Goal: Information Seeking & Learning: Compare options

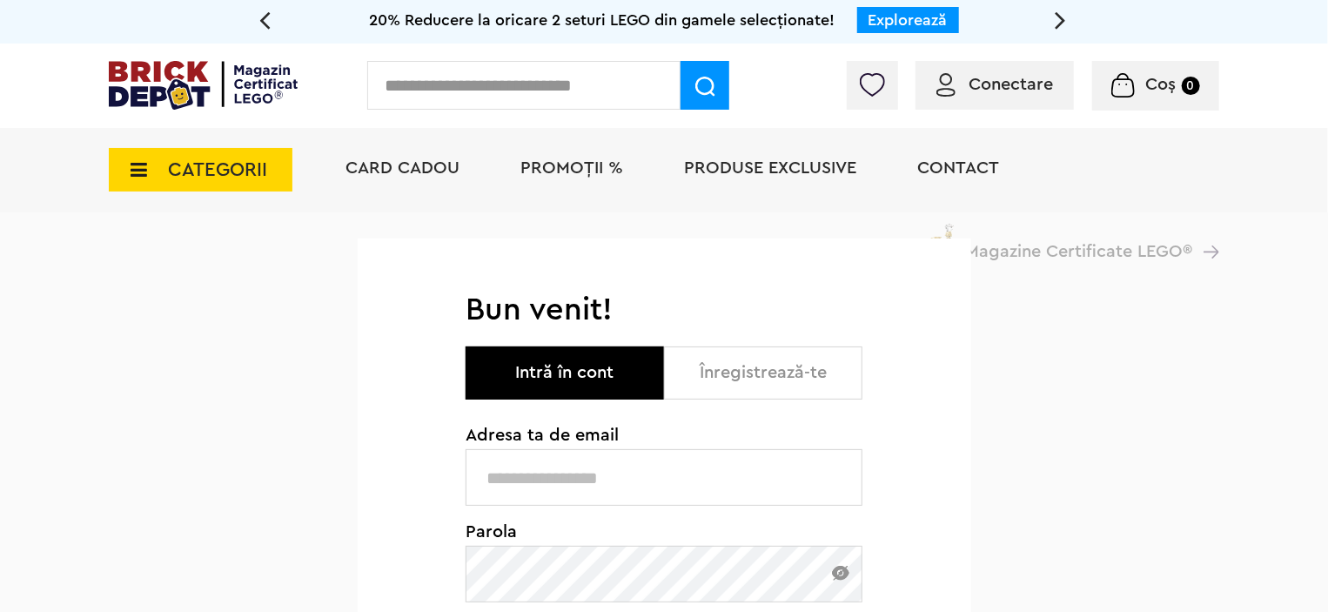
type input "**********"
click at [583, 166] on span "PROMOȚII %" at bounding box center [571, 167] width 103 height 17
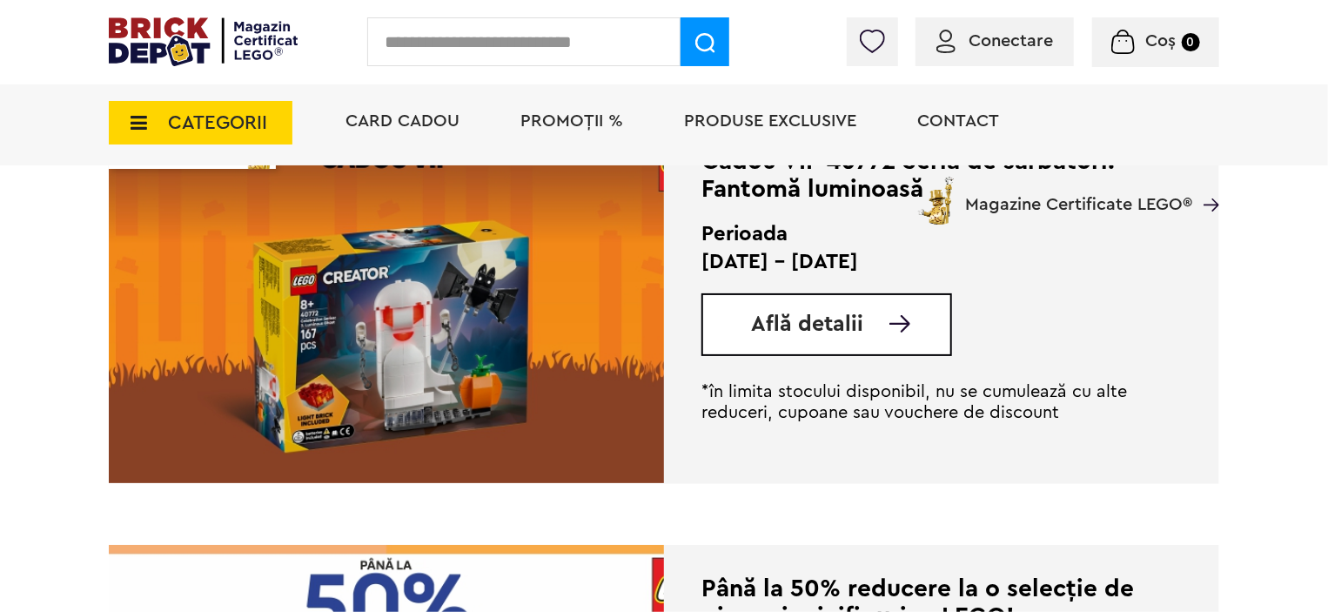
scroll to position [2610, 0]
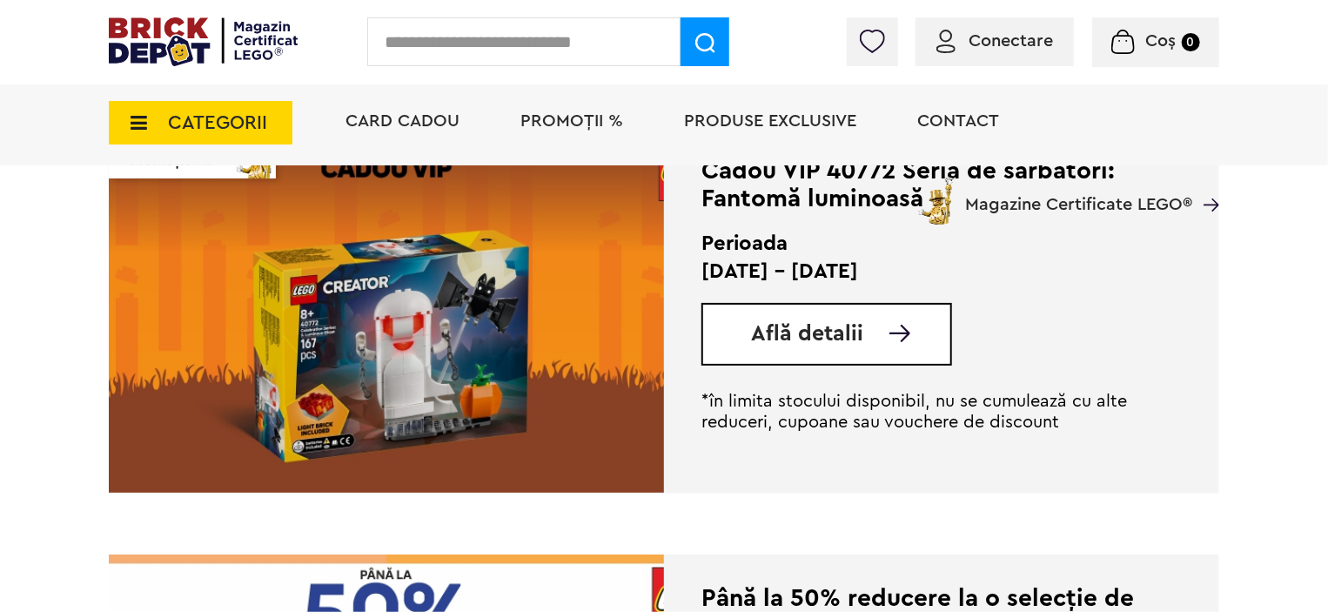
click at [799, 342] on span "Află detalii" at bounding box center [807, 334] width 112 height 22
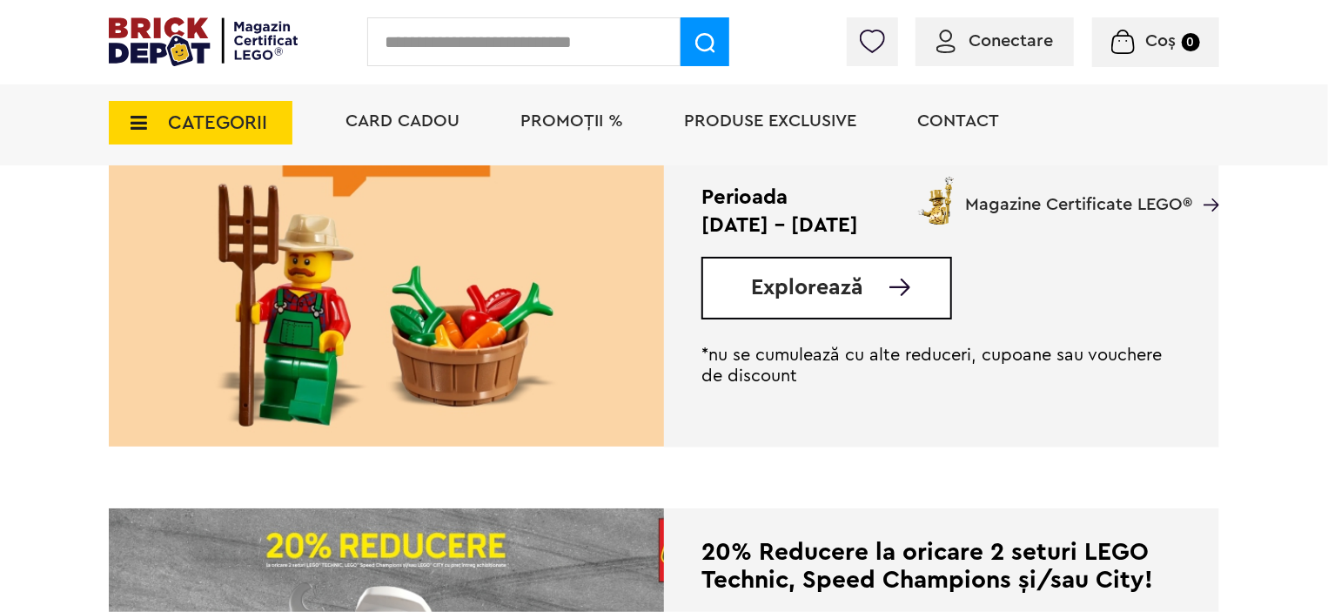
scroll to position [522, 0]
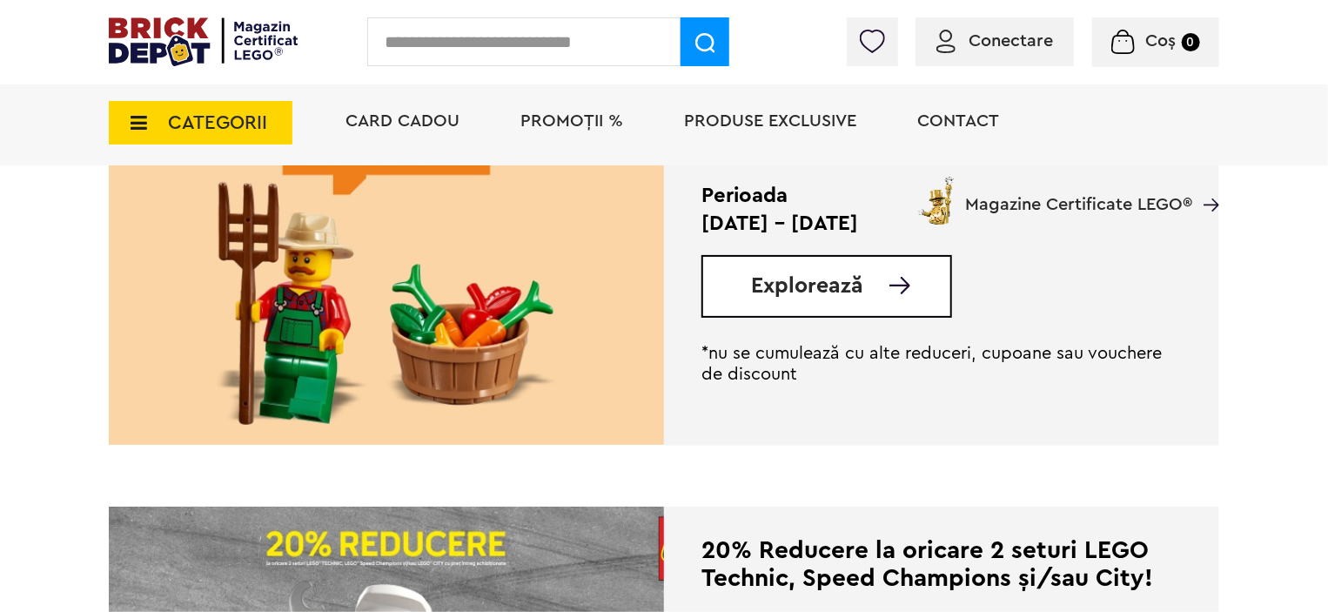
click at [806, 282] on span "Explorează" at bounding box center [807, 286] width 112 height 22
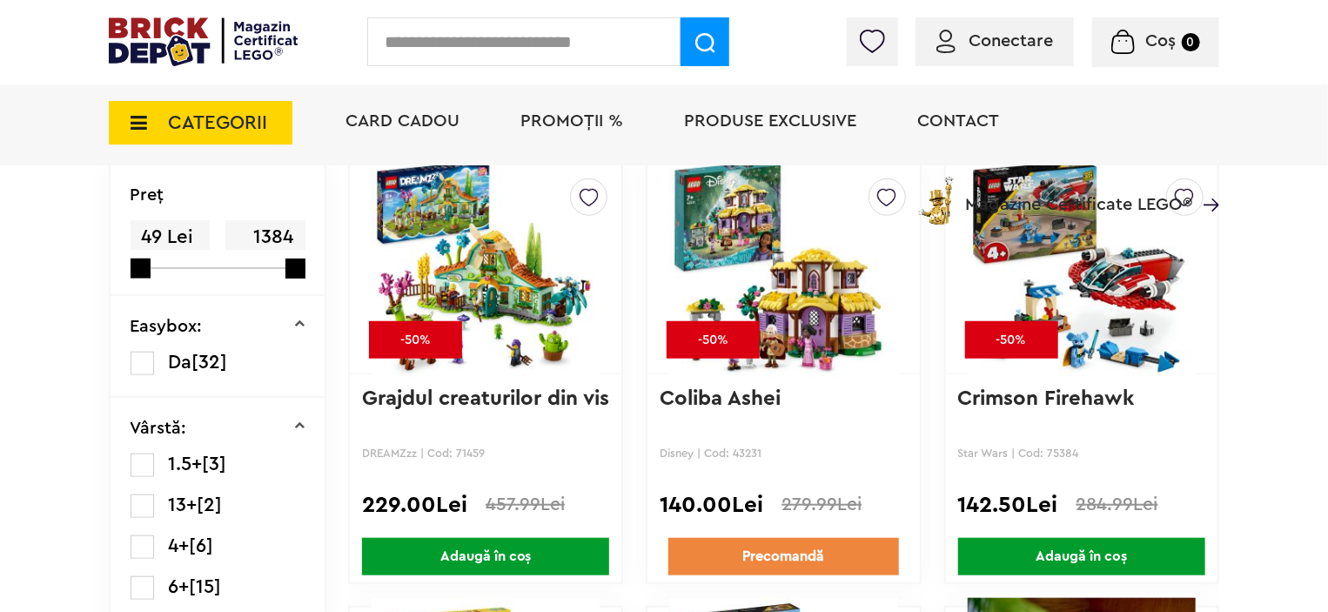
scroll to position [522, 0]
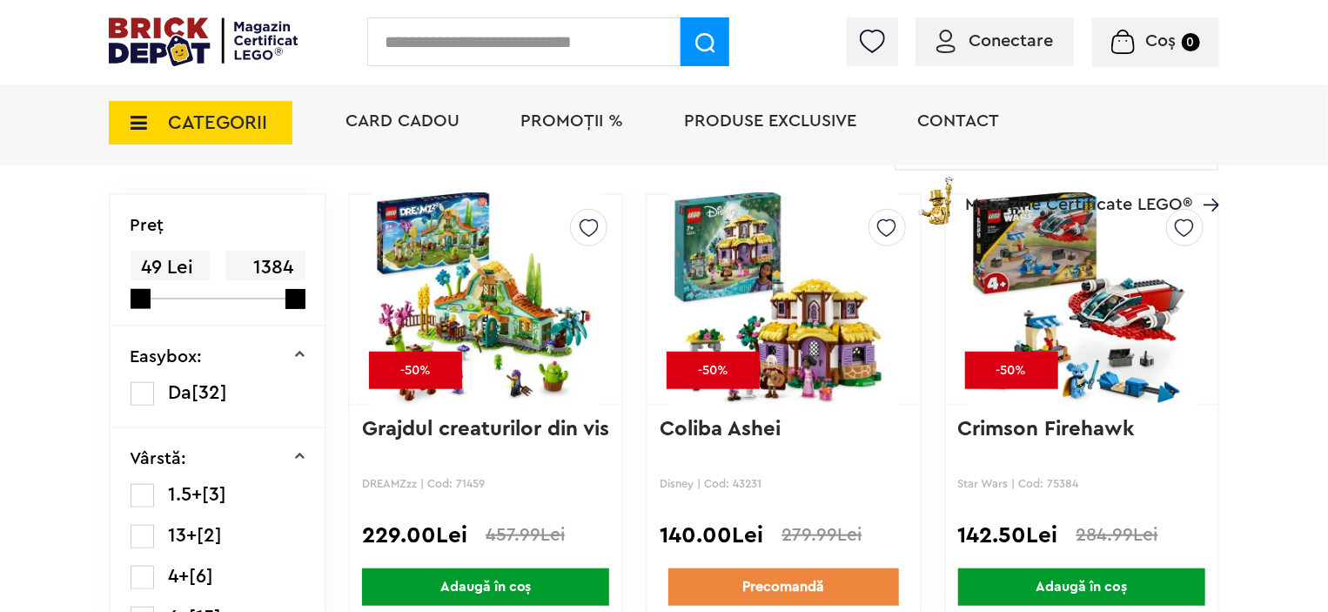
click at [469, 298] on img at bounding box center [486, 299] width 228 height 244
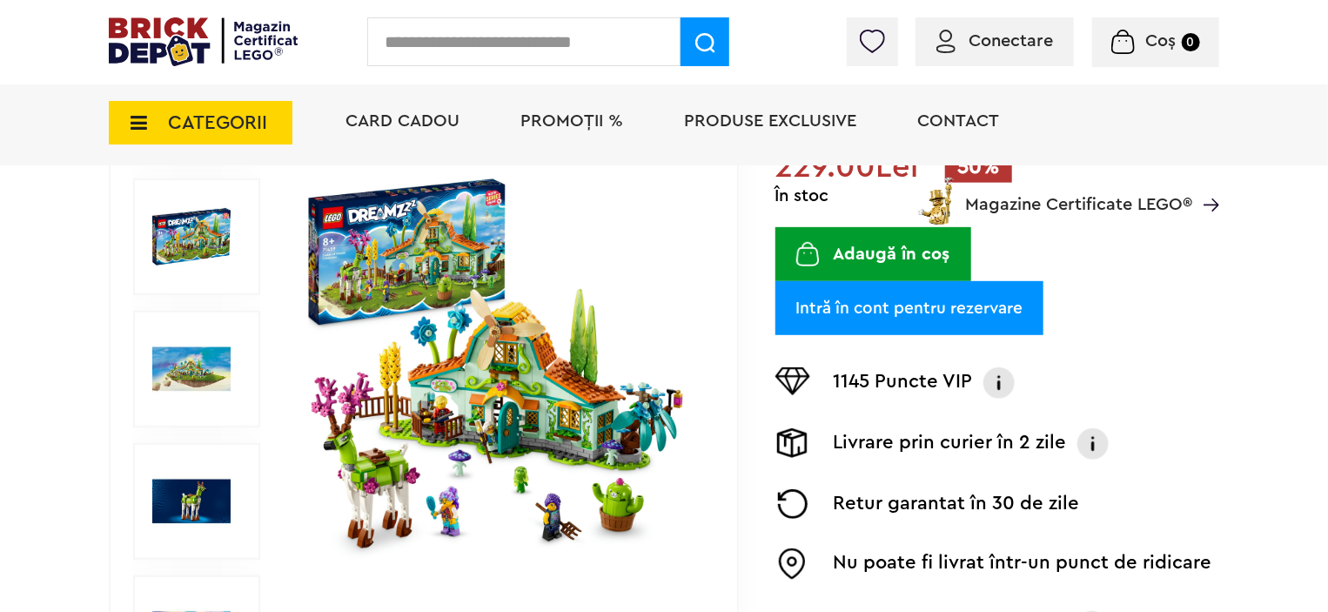
scroll to position [261, 0]
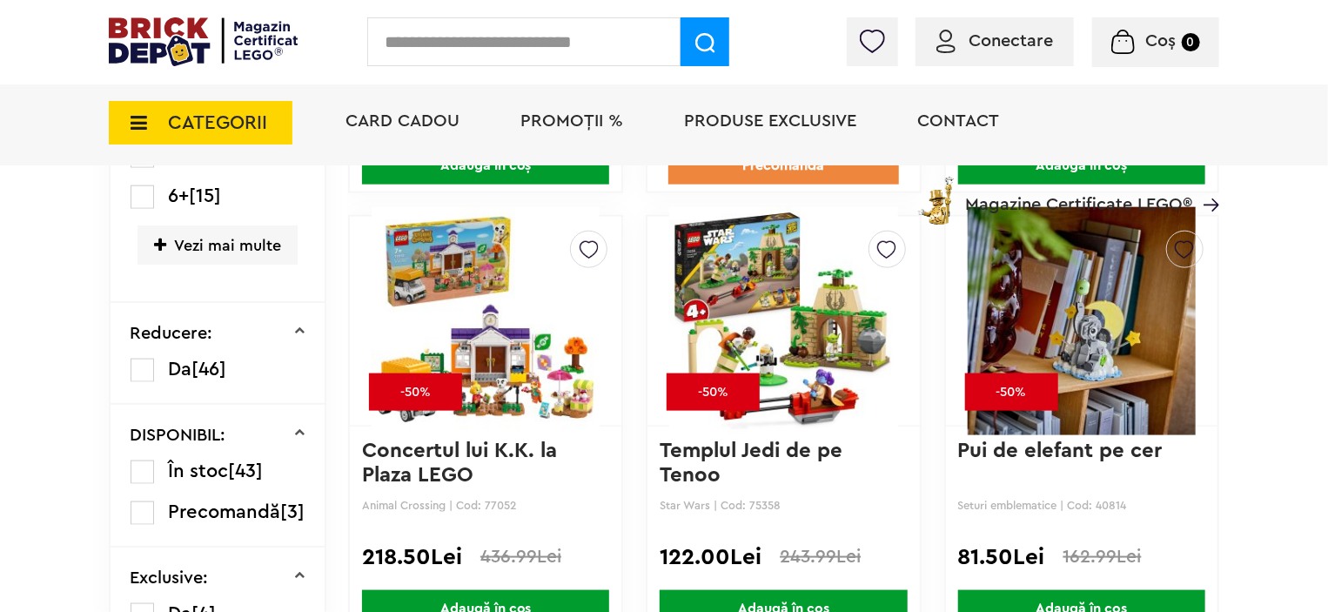
scroll to position [962, 0]
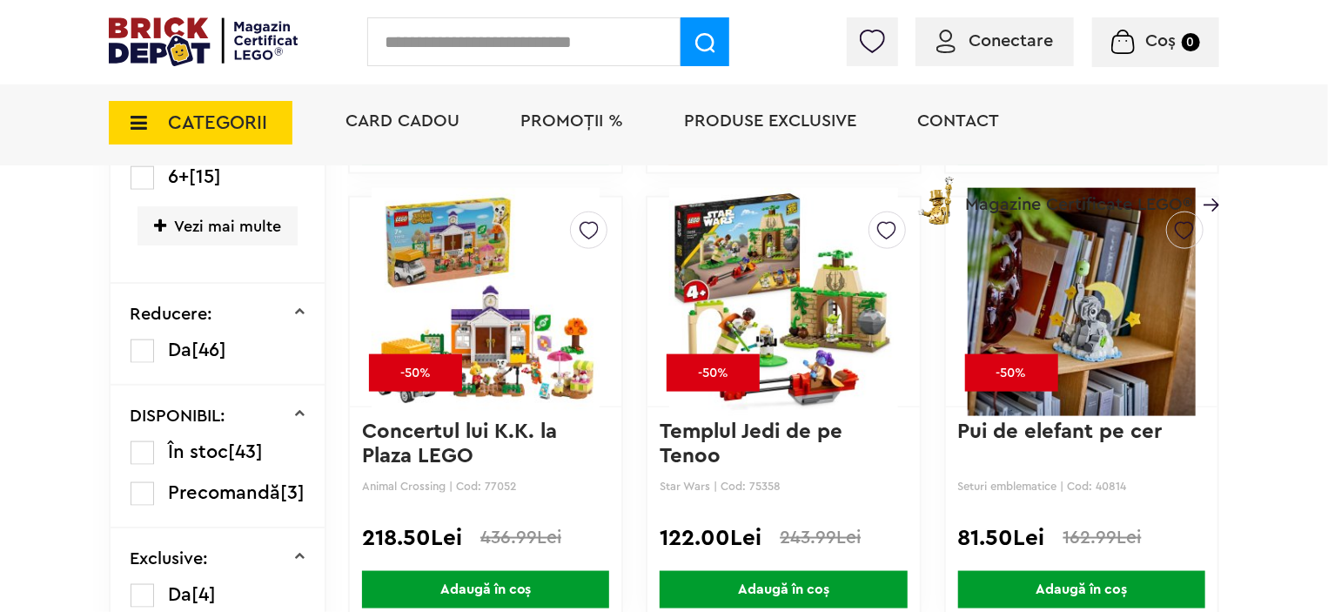
click at [800, 284] on img at bounding box center [783, 302] width 228 height 244
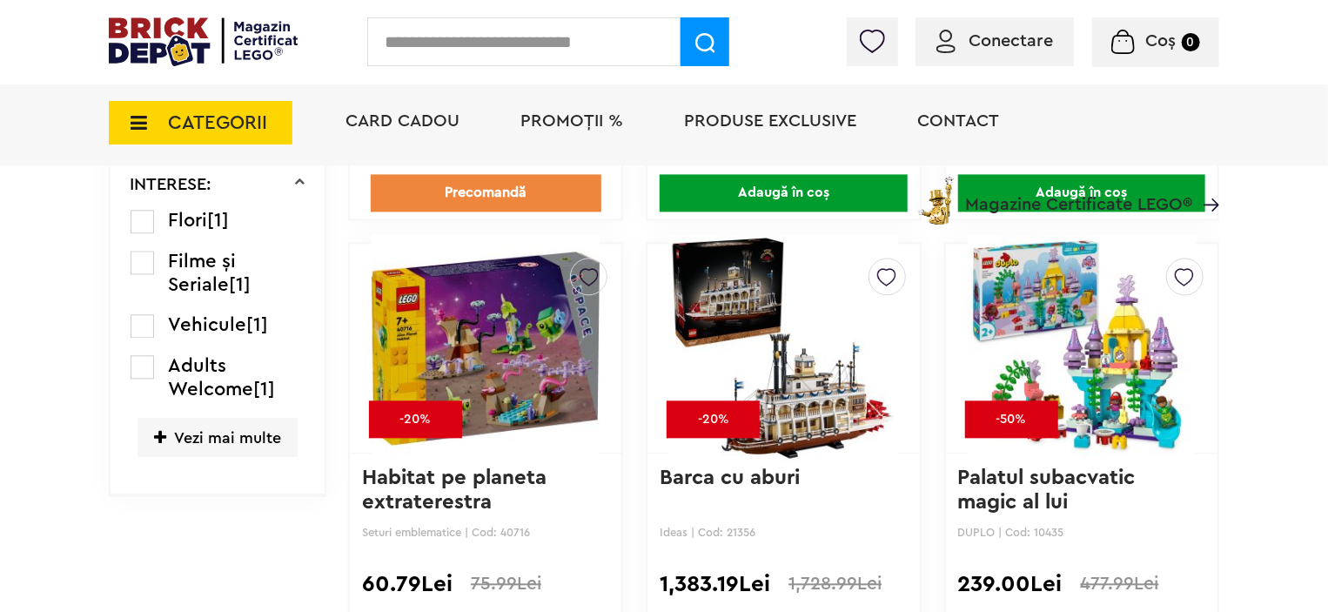
scroll to position [1832, 0]
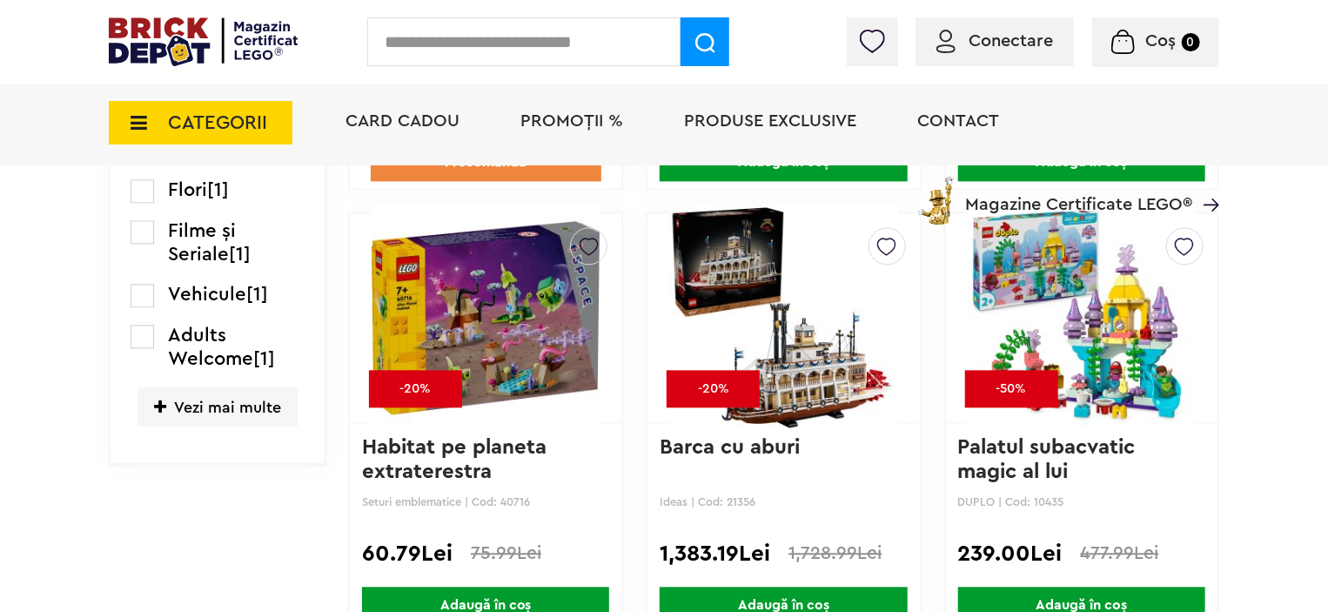
click at [476, 318] on img at bounding box center [486, 318] width 228 height 244
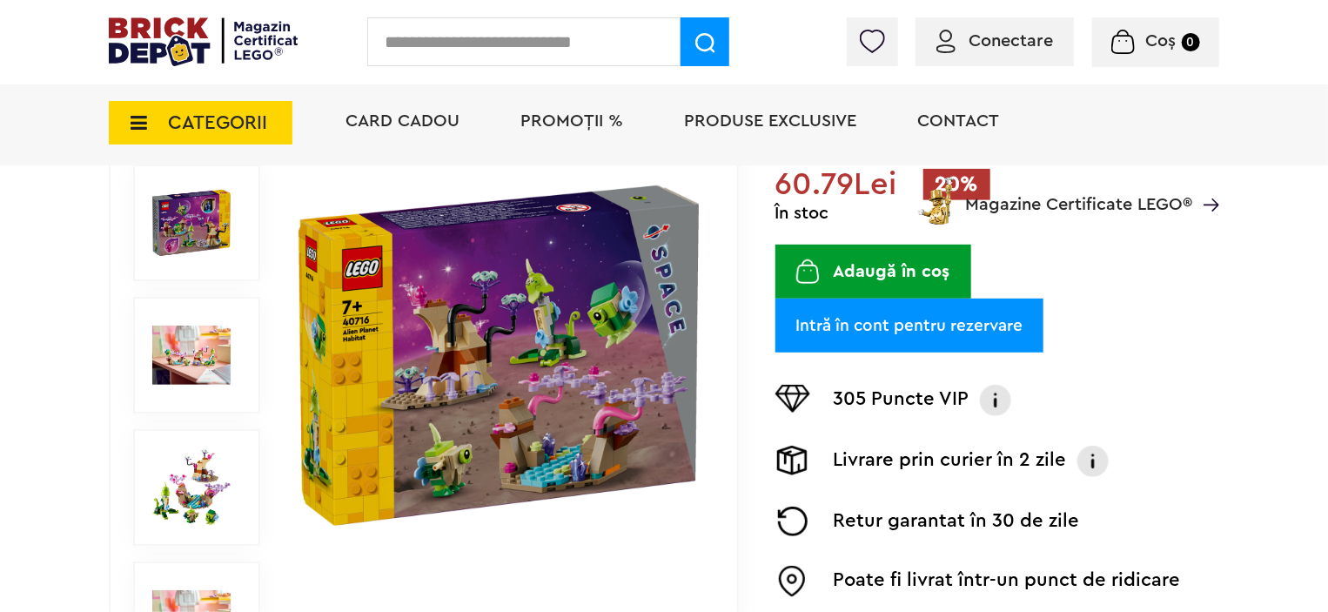
scroll to position [348, 0]
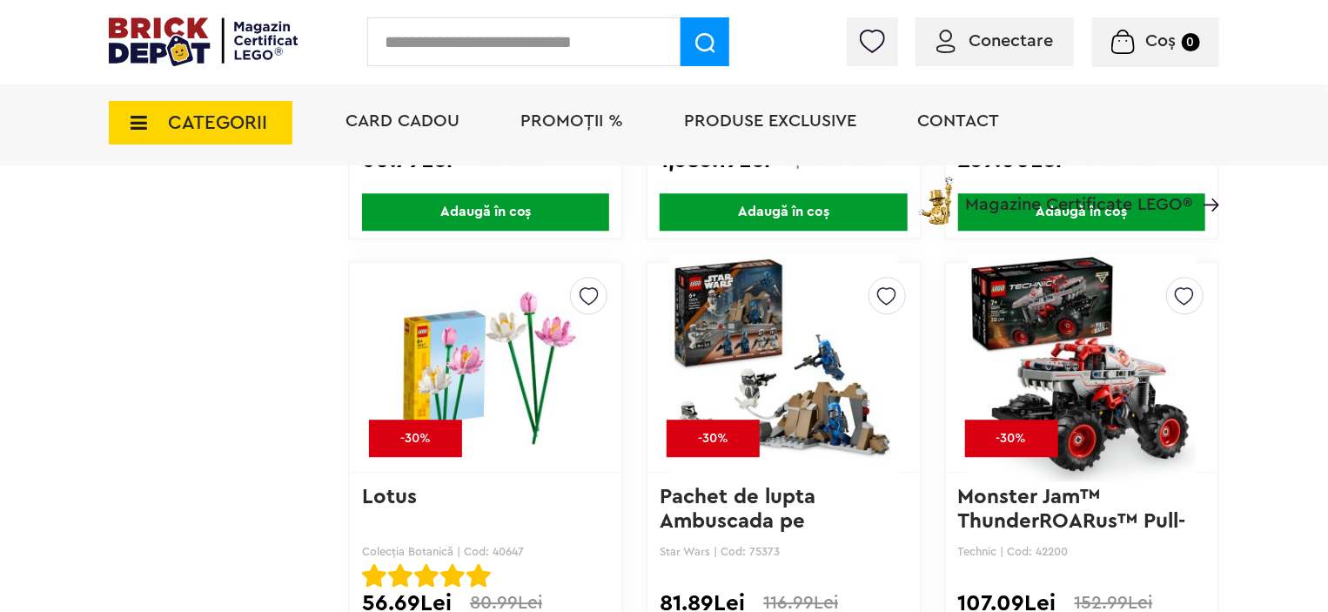
scroll to position [2267, 0]
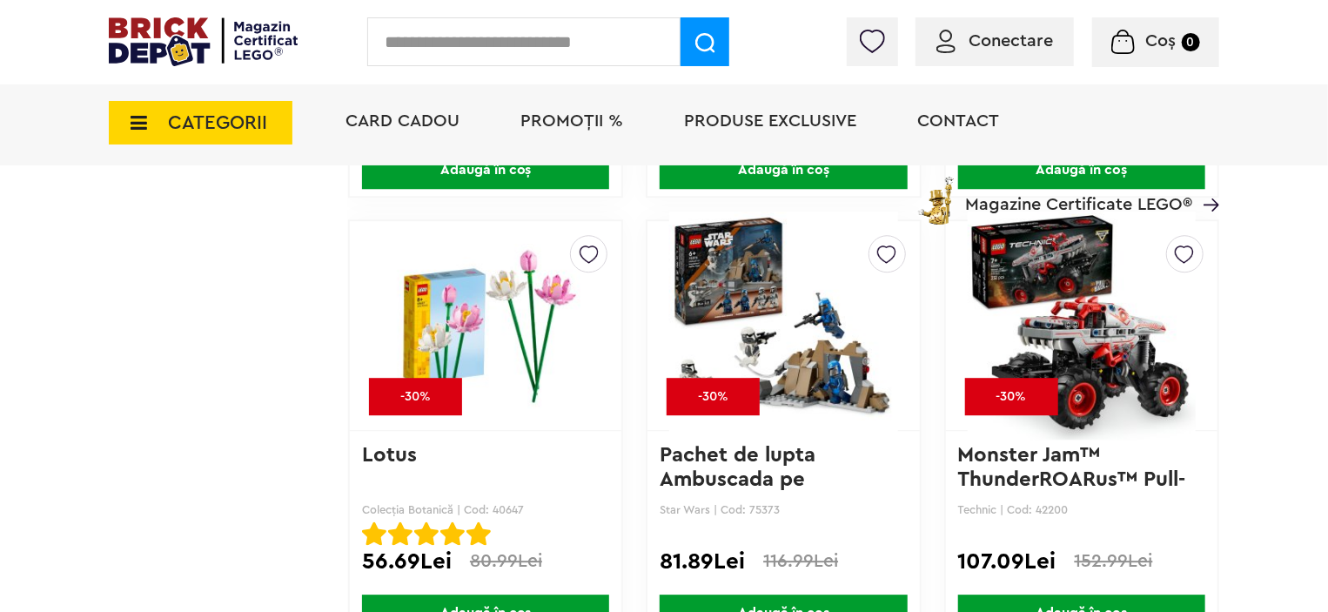
click at [800, 380] on img at bounding box center [783, 326] width 228 height 244
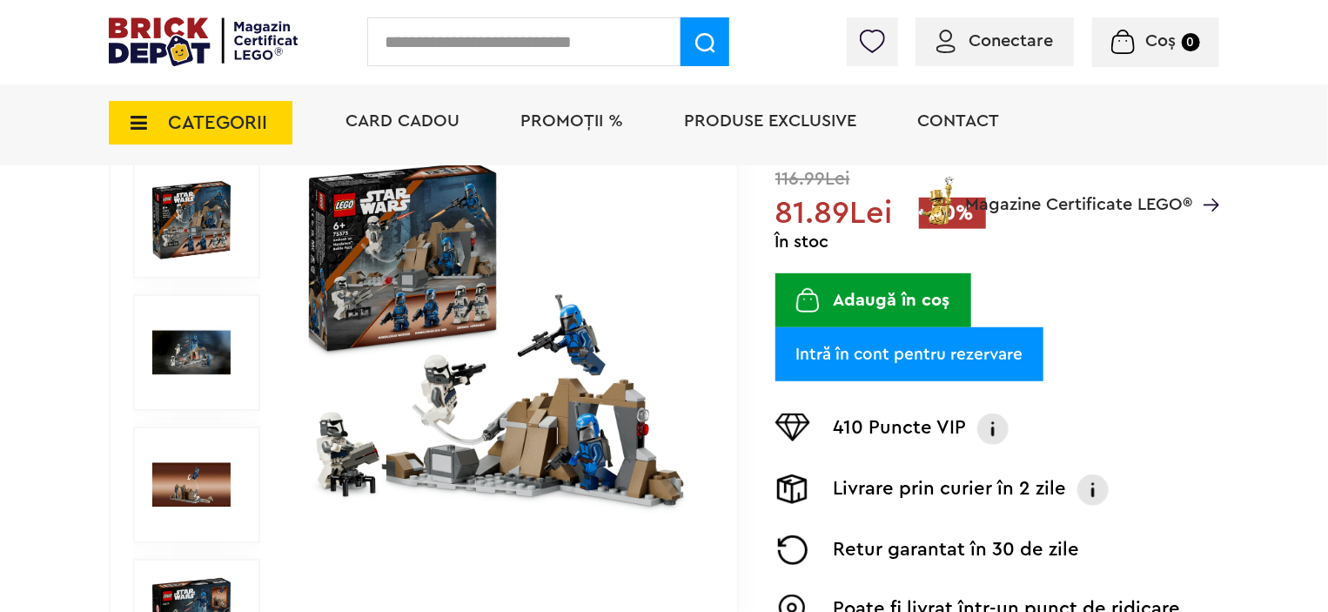
scroll to position [348, 0]
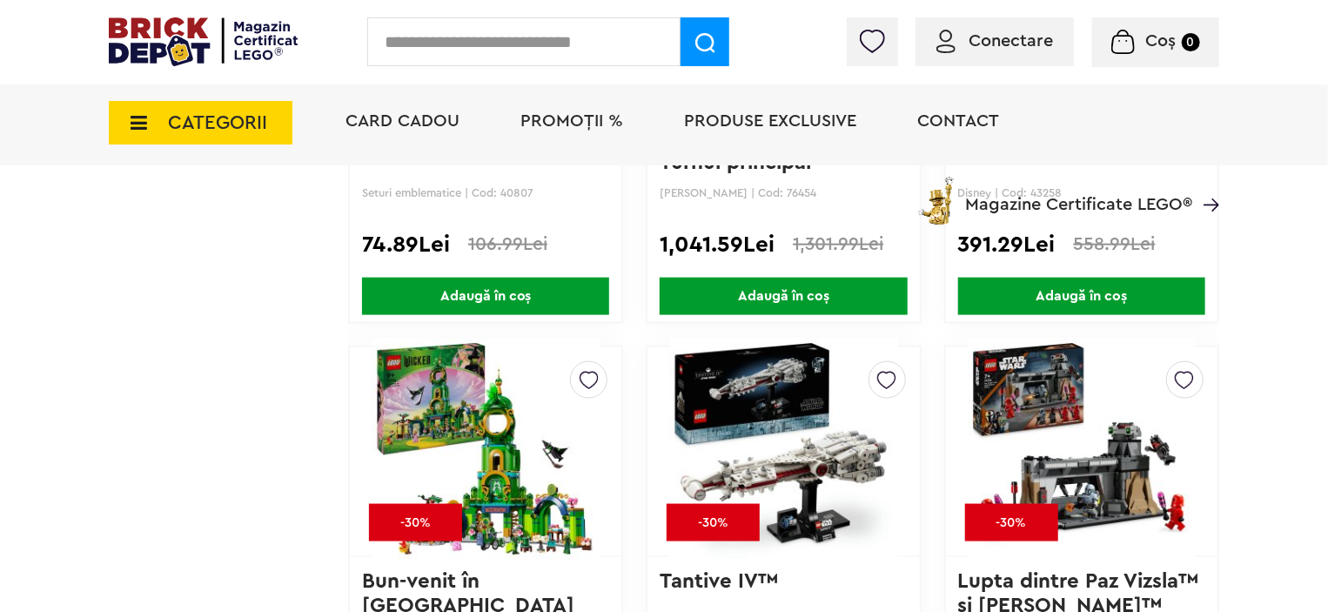
scroll to position [4443, 0]
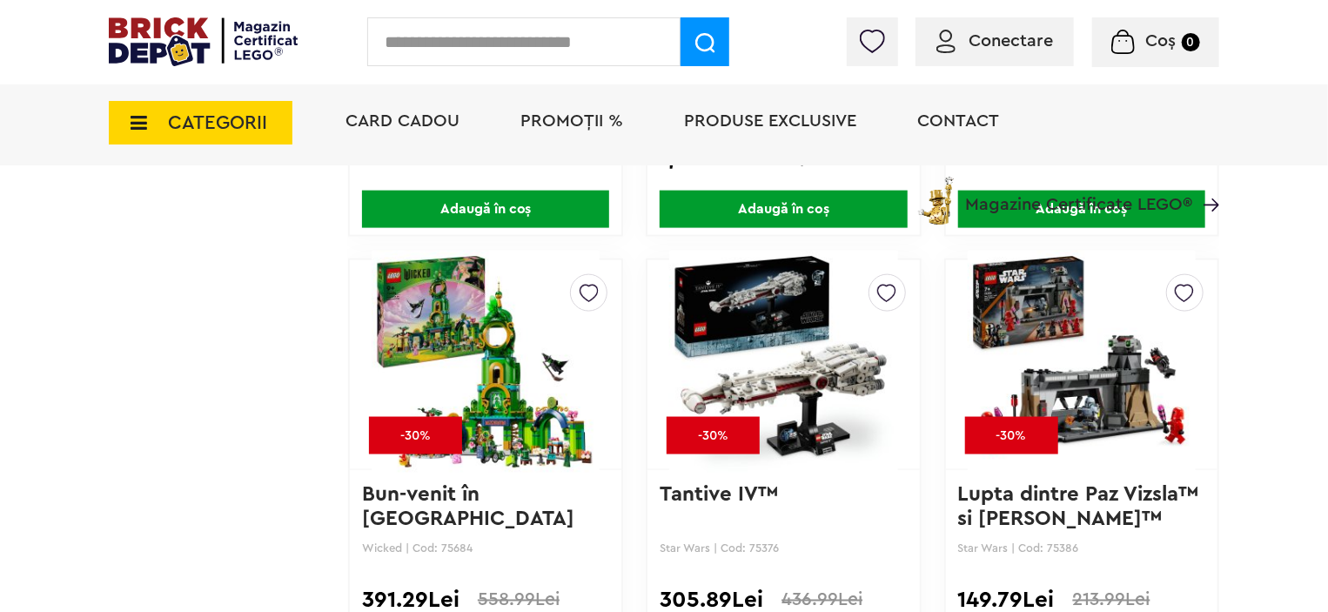
click at [1098, 413] on img at bounding box center [1082, 365] width 228 height 244
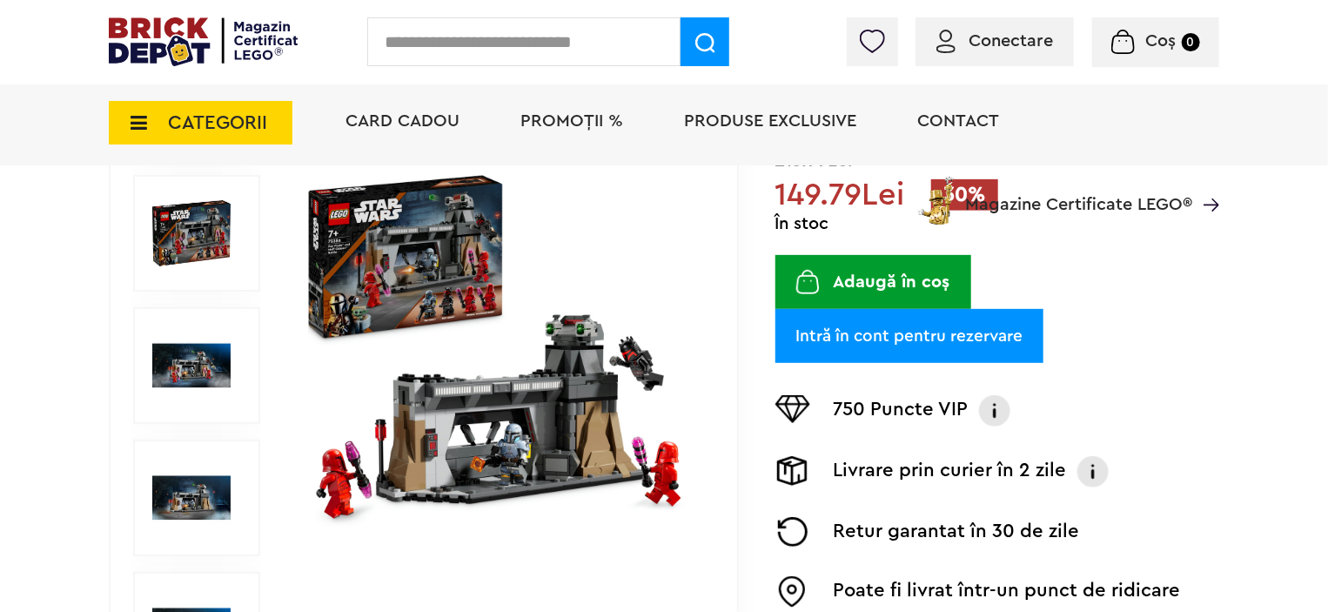
scroll to position [348, 0]
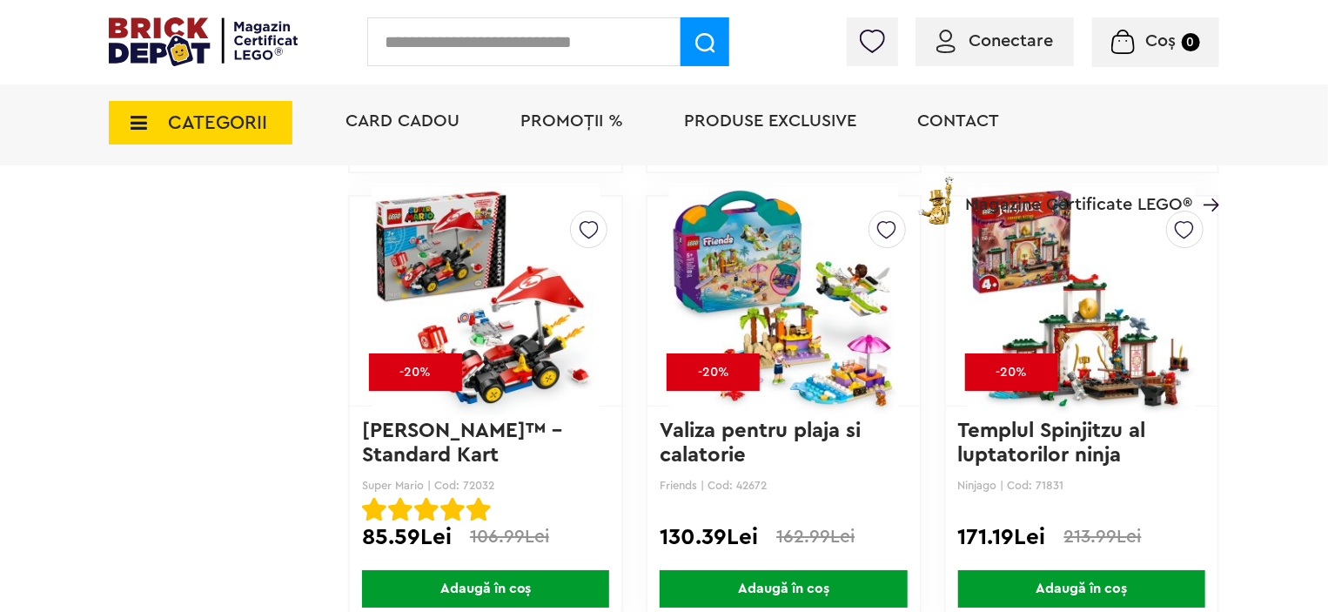
scroll to position [6270, 0]
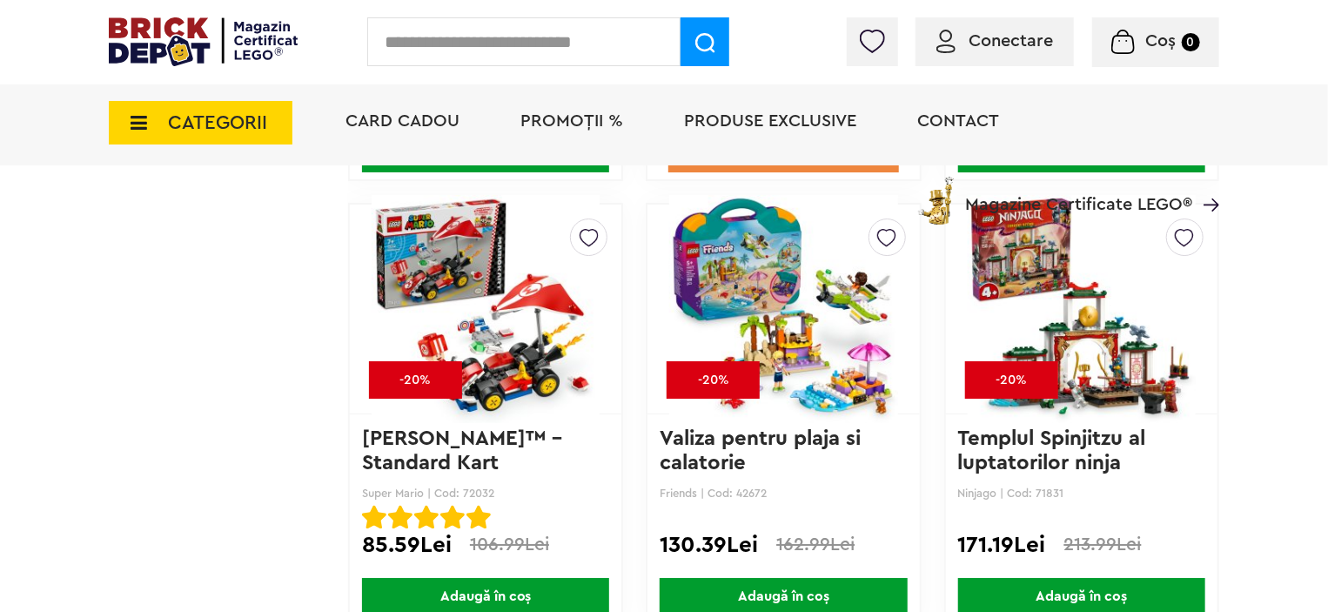
click at [1107, 392] on img at bounding box center [1082, 309] width 228 height 244
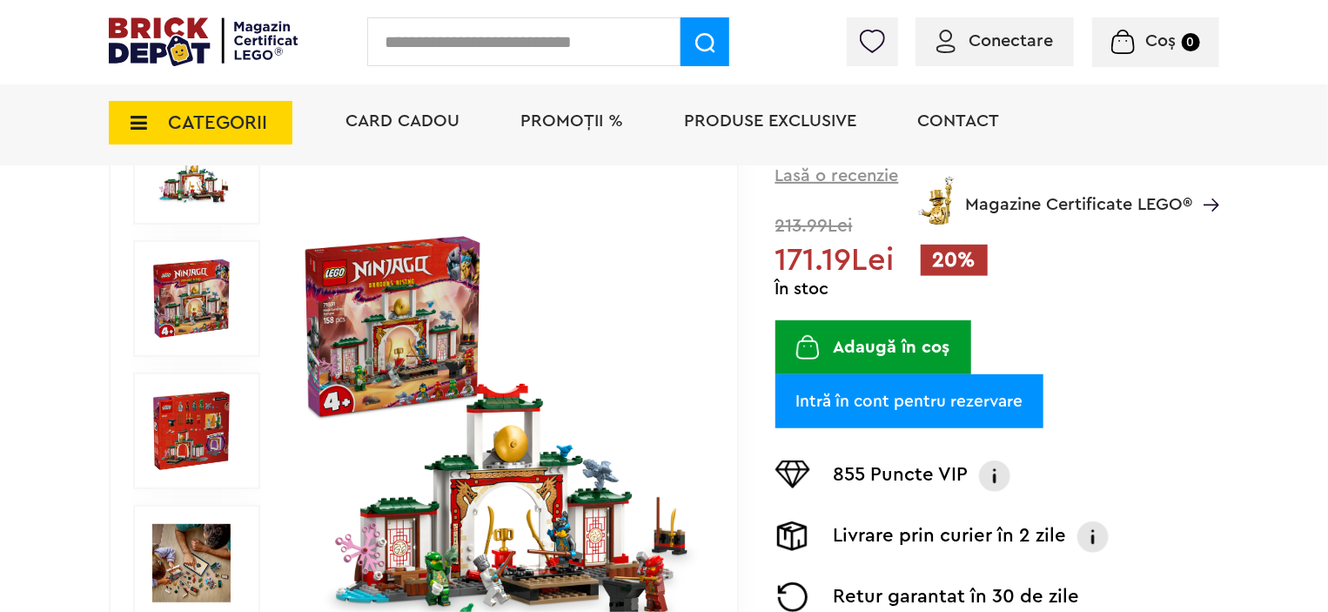
scroll to position [348, 0]
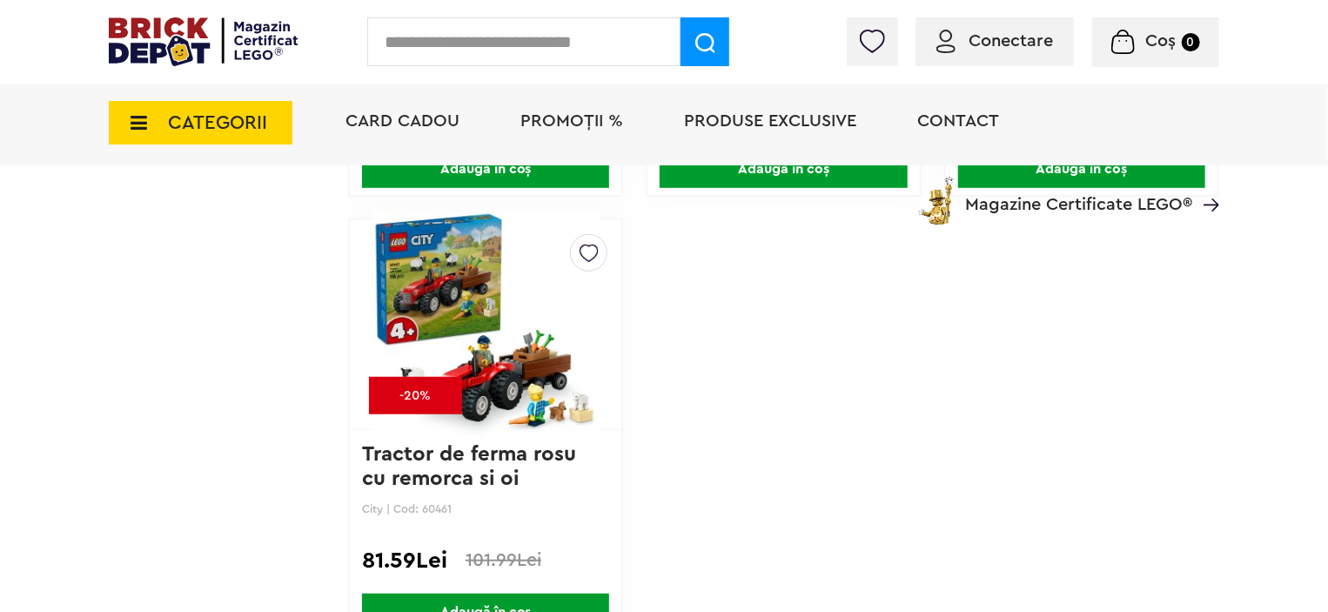
scroll to position [6531, 0]
